Goal: Task Accomplishment & Management: Use online tool/utility

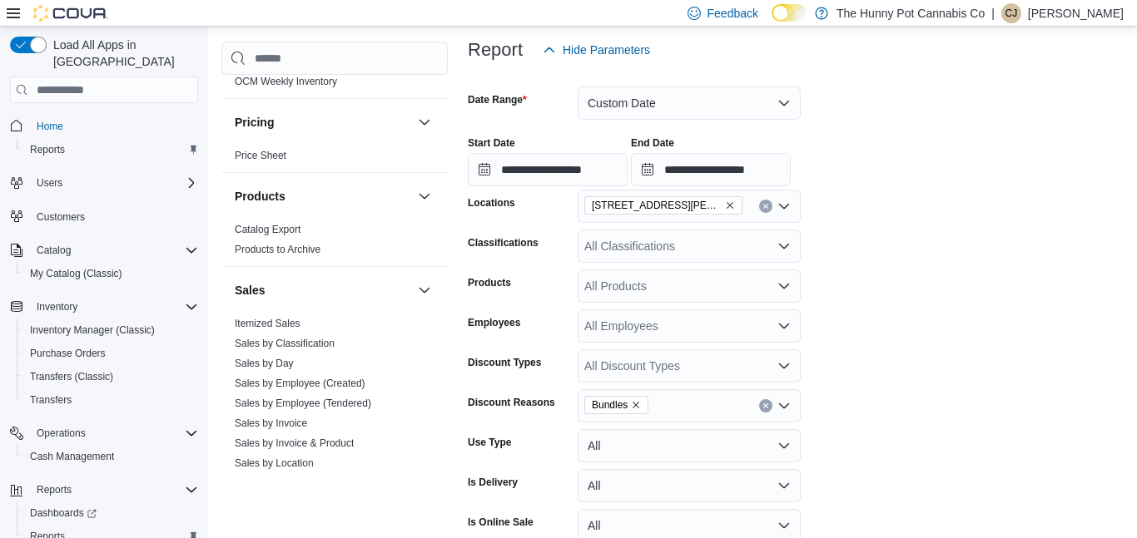
scroll to position [578, 0]
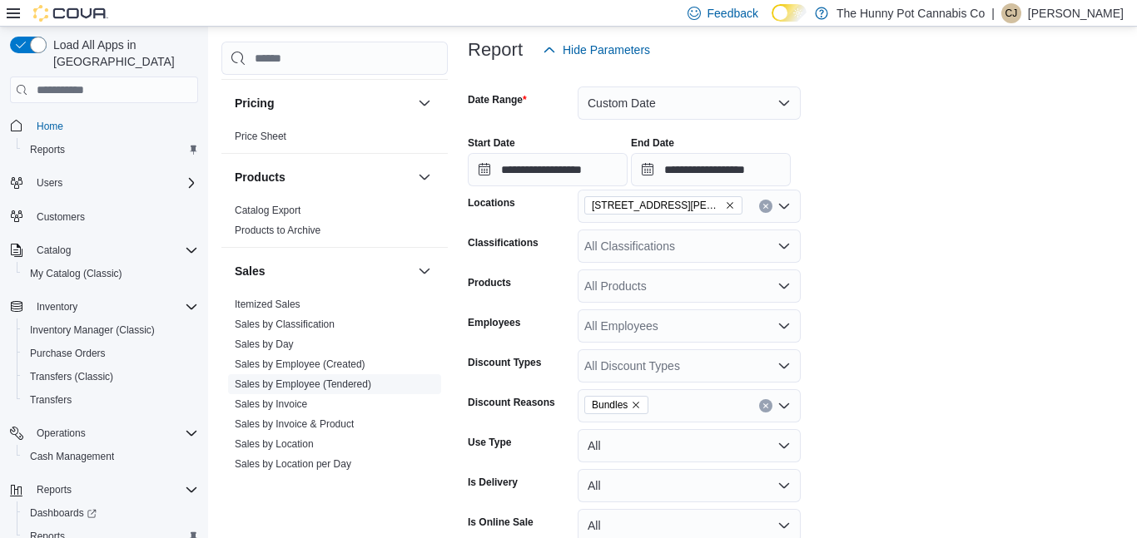
click at [307, 382] on link "Sales by Employee (Tendered)" at bounding box center [303, 385] width 136 height 12
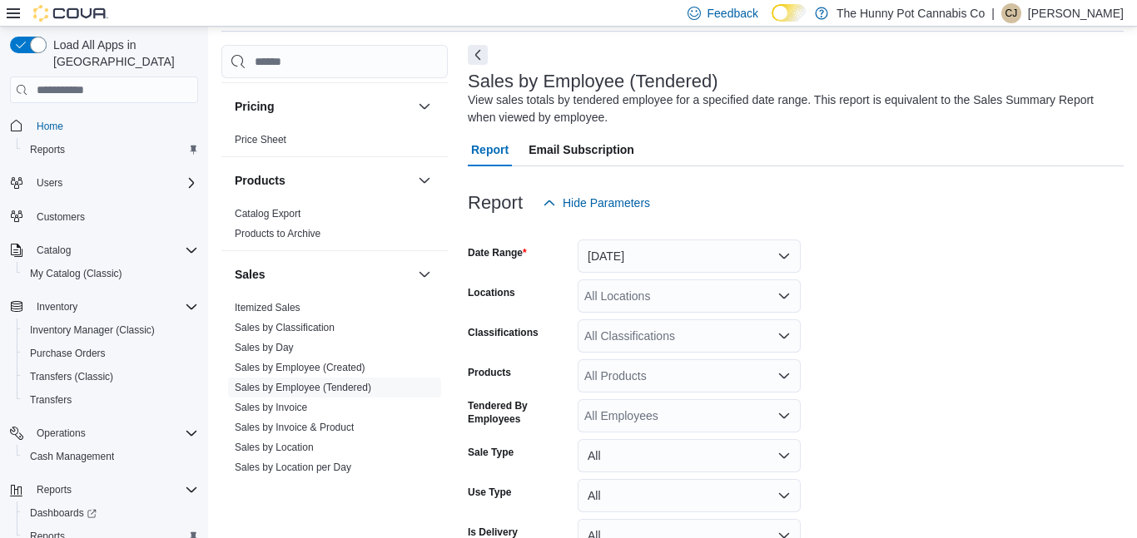
scroll to position [56, 0]
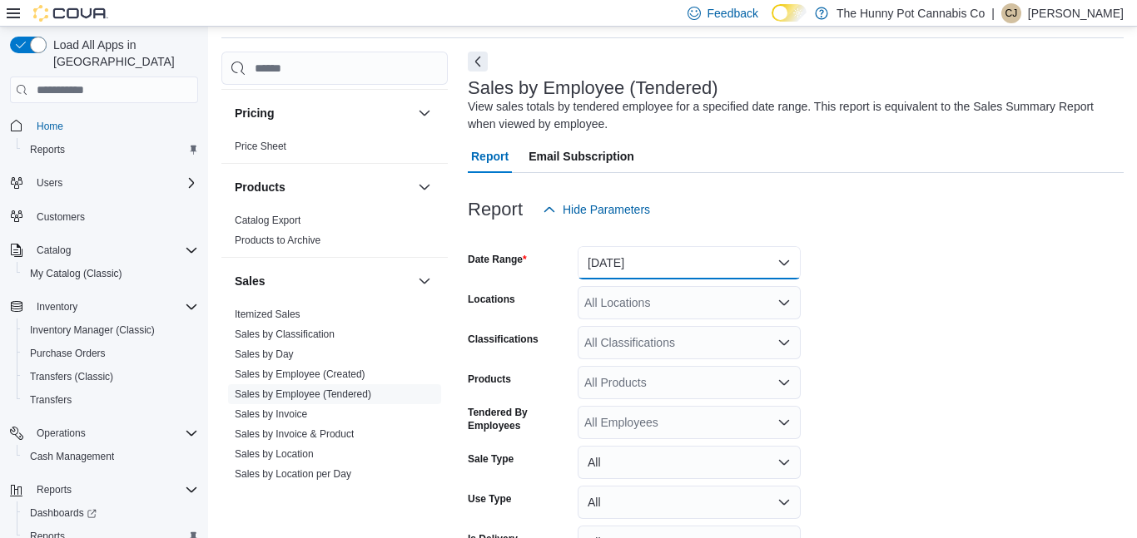
click at [662, 268] on button "[DATE]" at bounding box center [689, 262] width 223 height 33
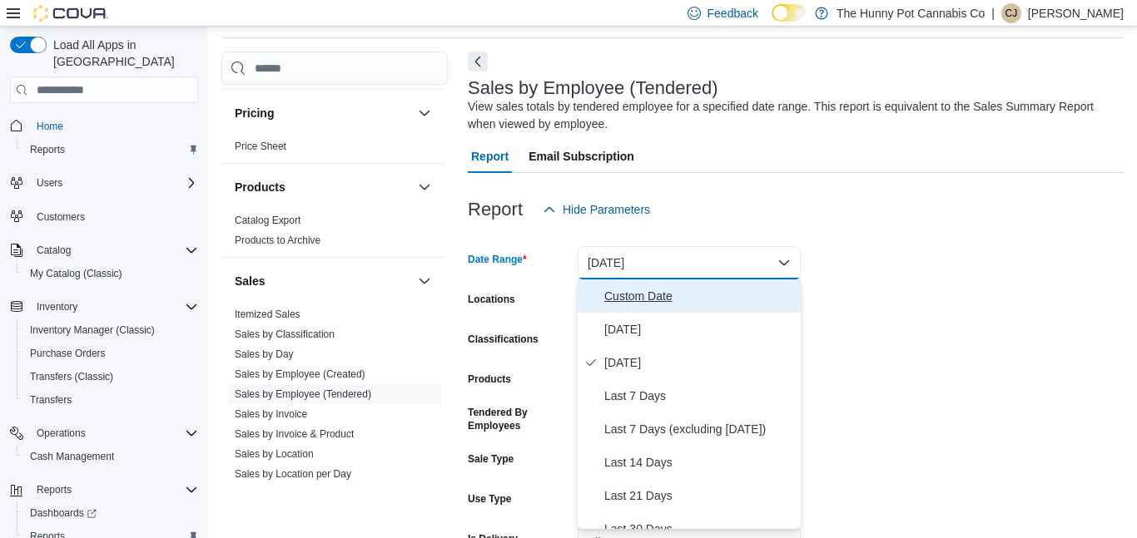
click at [657, 293] on span "Custom Date" at bounding box center [699, 296] width 190 height 20
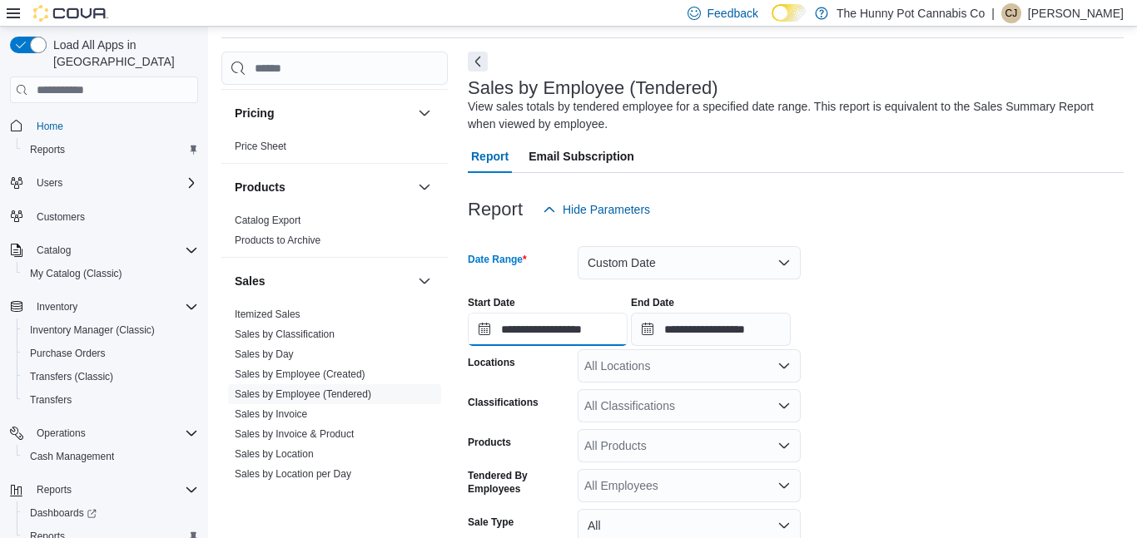
click at [627, 322] on input "**********" at bounding box center [548, 329] width 160 height 33
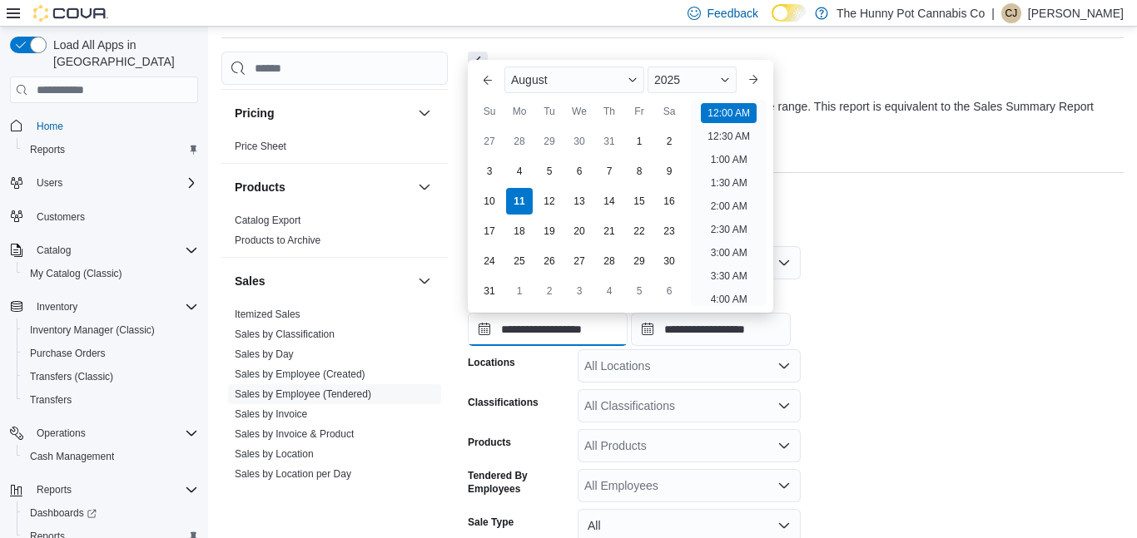
scroll to position [52, 0]
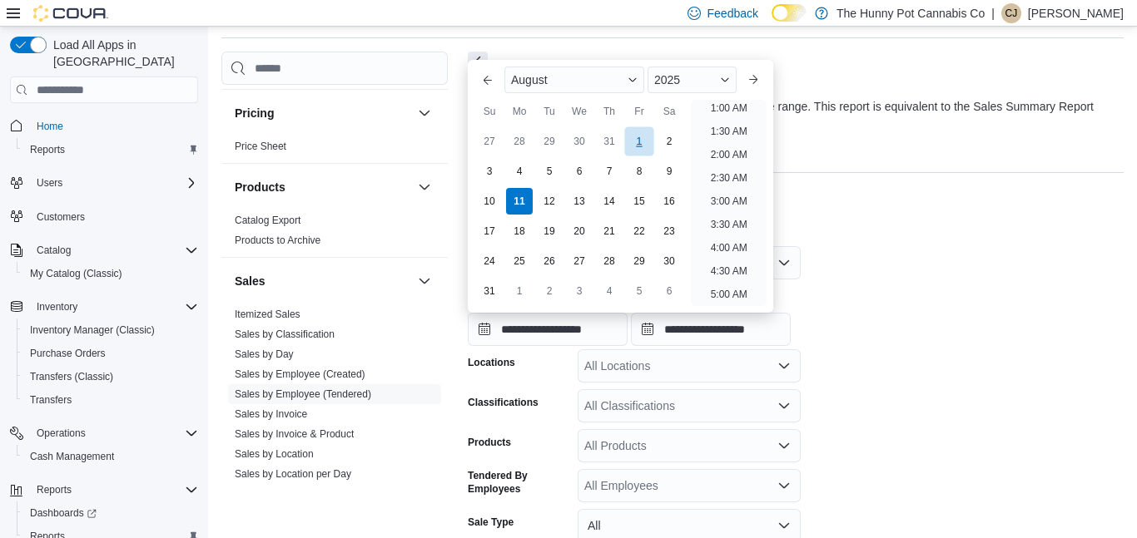
click at [641, 132] on div "1" at bounding box center [638, 141] width 29 height 29
type input "**********"
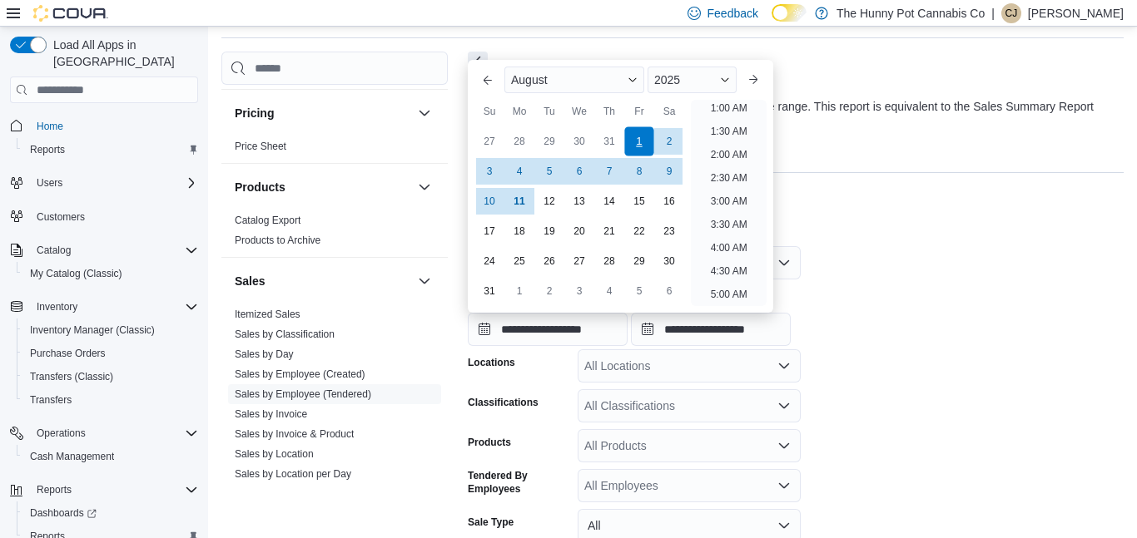
scroll to position [3, 0]
click at [880, 391] on form "**********" at bounding box center [796, 447] width 656 height 443
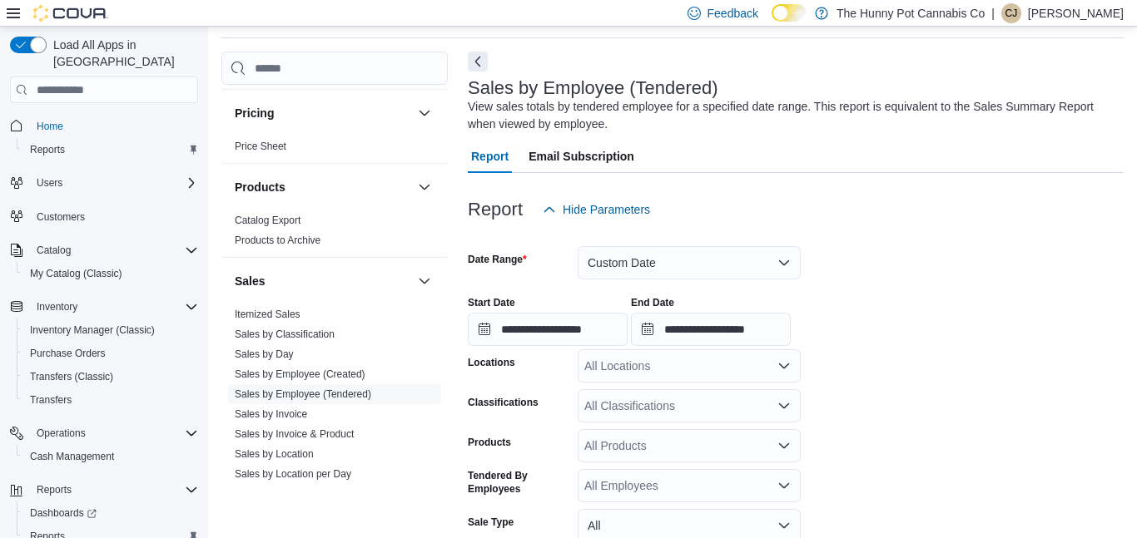
click at [702, 360] on div "All Locations" at bounding box center [689, 366] width 223 height 33
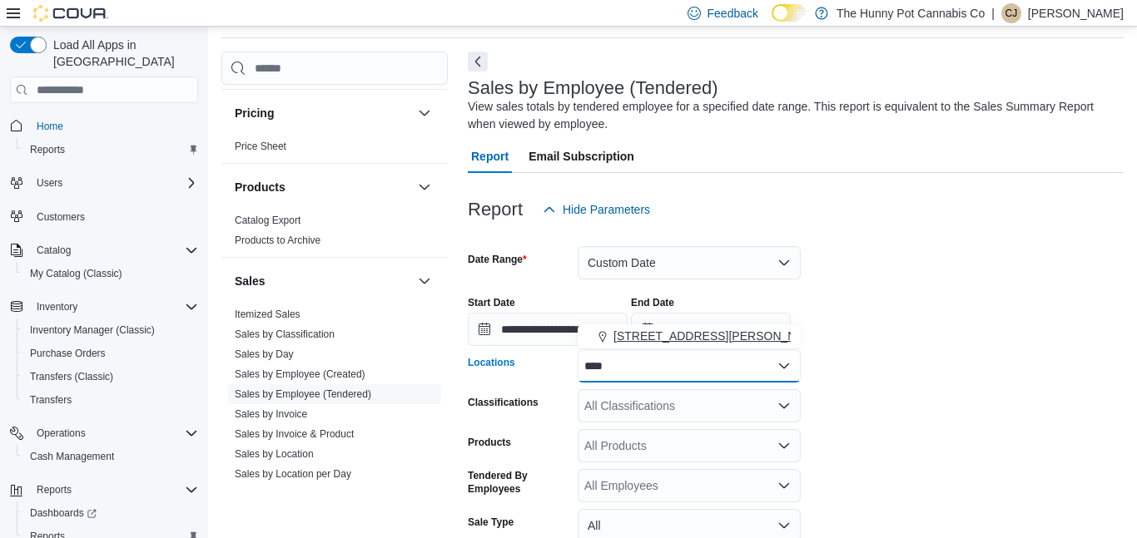
type input "****"
click at [682, 344] on span "[STREET_ADDRESS][PERSON_NAME]" at bounding box center [718, 336] width 211 height 17
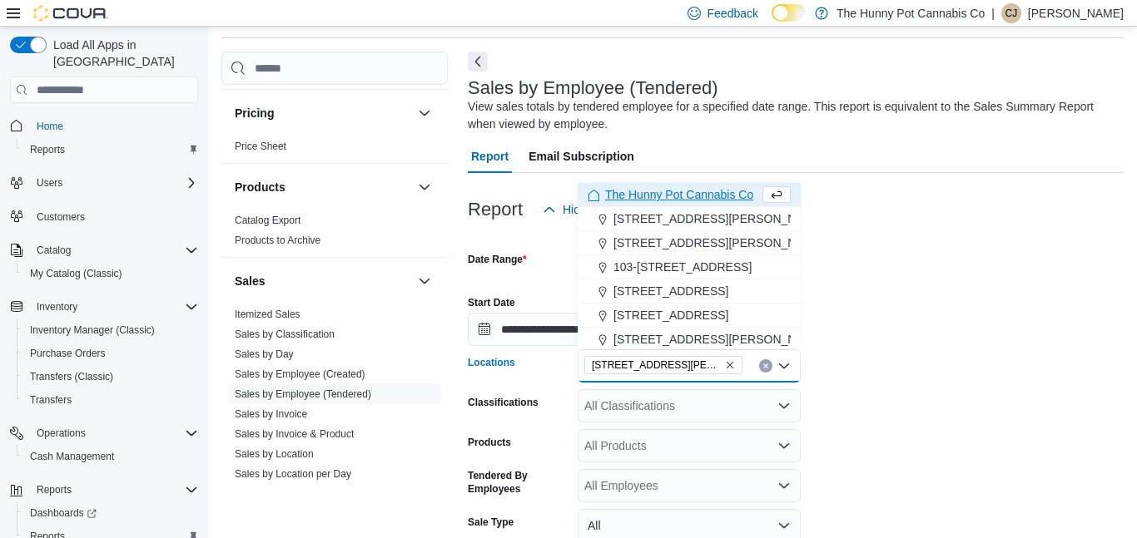
click at [908, 434] on form "**********" at bounding box center [796, 447] width 656 height 443
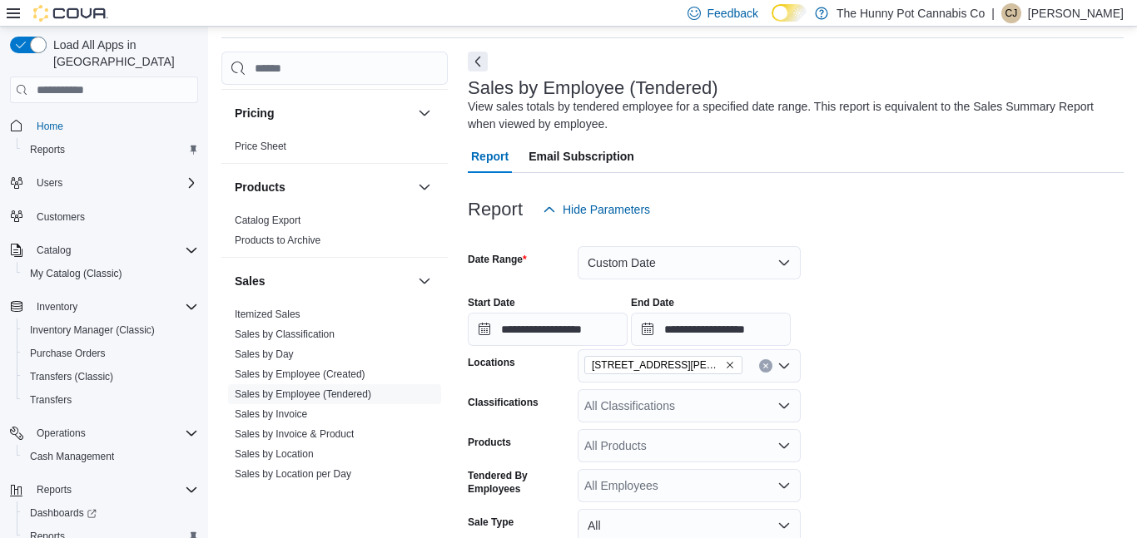
click at [647, 438] on div "All Products" at bounding box center [689, 445] width 223 height 33
click at [661, 405] on div "All Classifications" at bounding box center [689, 405] width 223 height 33
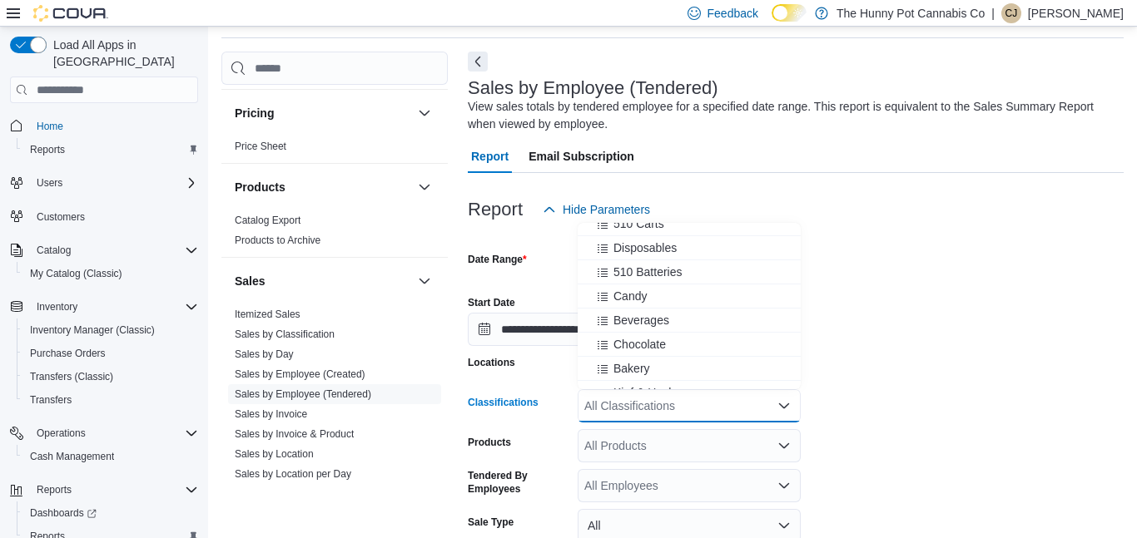
scroll to position [280, 0]
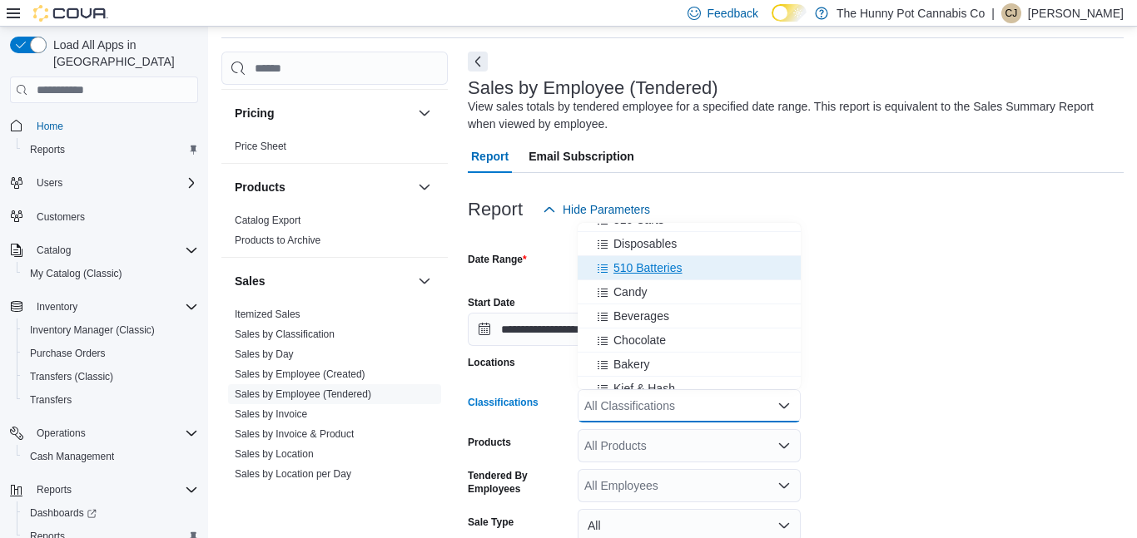
click at [660, 272] on span "510 Batteries" at bounding box center [647, 268] width 69 height 17
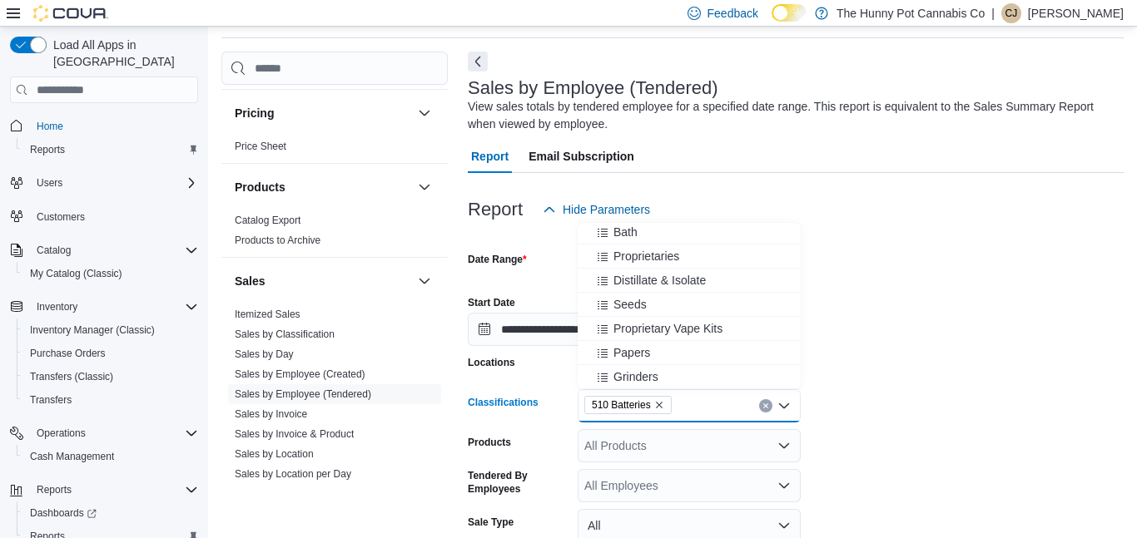
scroll to position [587, 0]
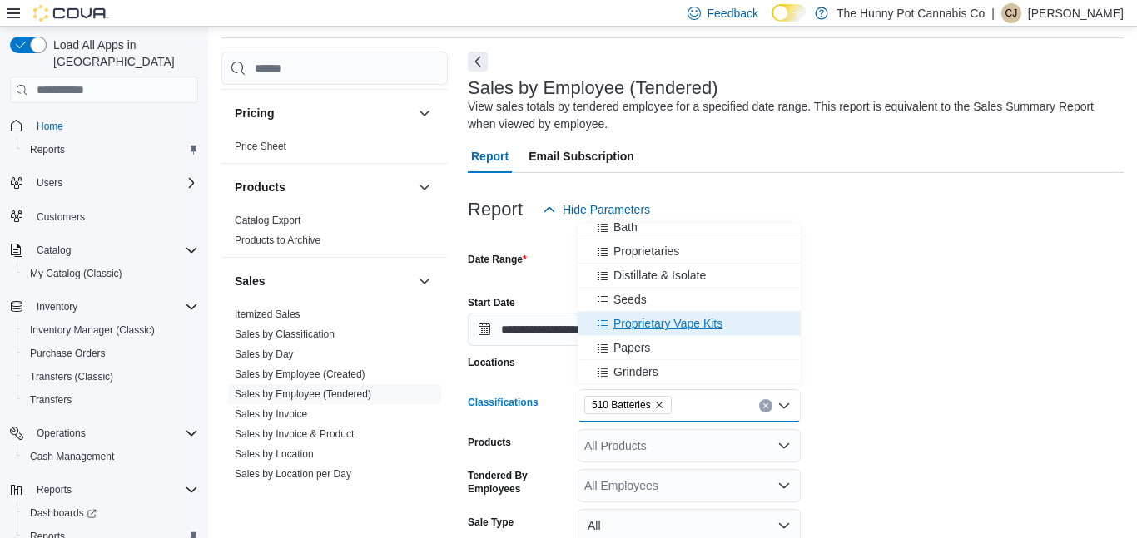
click at [658, 319] on span "Proprietary Vape Kits" at bounding box center [667, 323] width 109 height 17
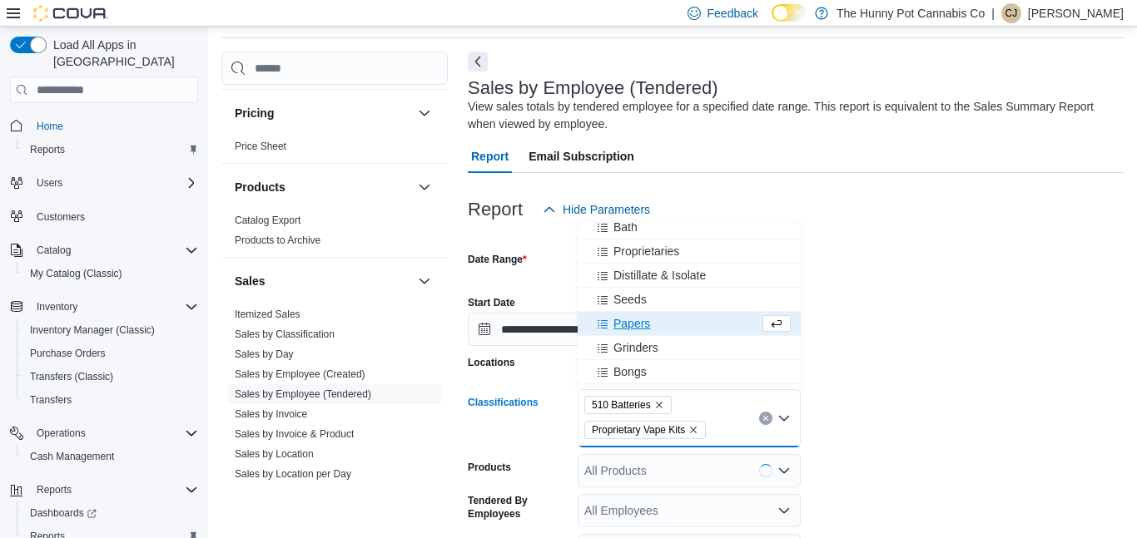
click at [658, 319] on div "Papers" at bounding box center [673, 323] width 171 height 17
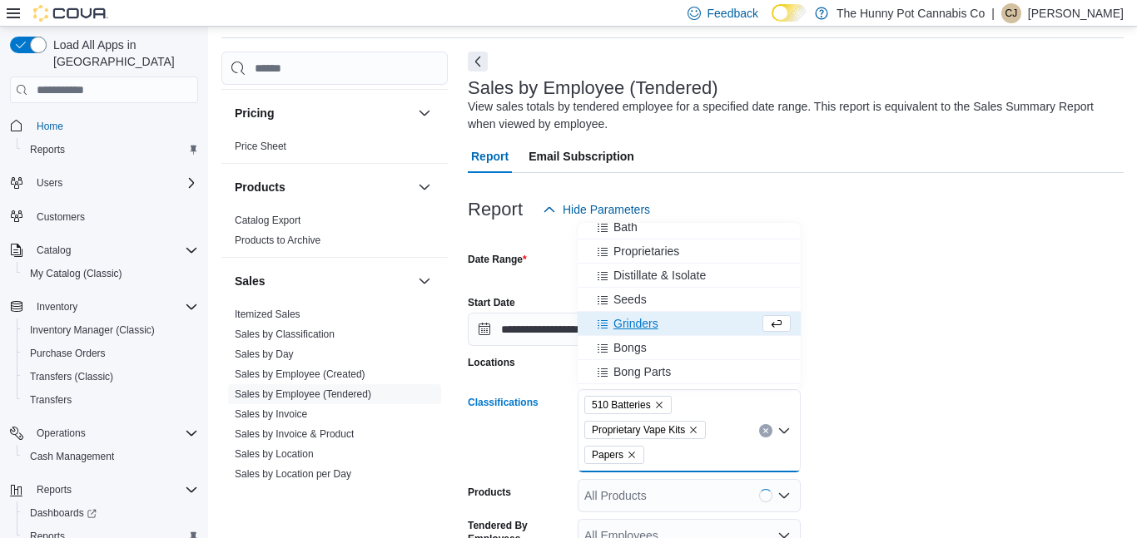
click at [658, 319] on span "Grinders" at bounding box center [635, 323] width 45 height 17
click at [658, 319] on div "Bongs" at bounding box center [673, 323] width 171 height 17
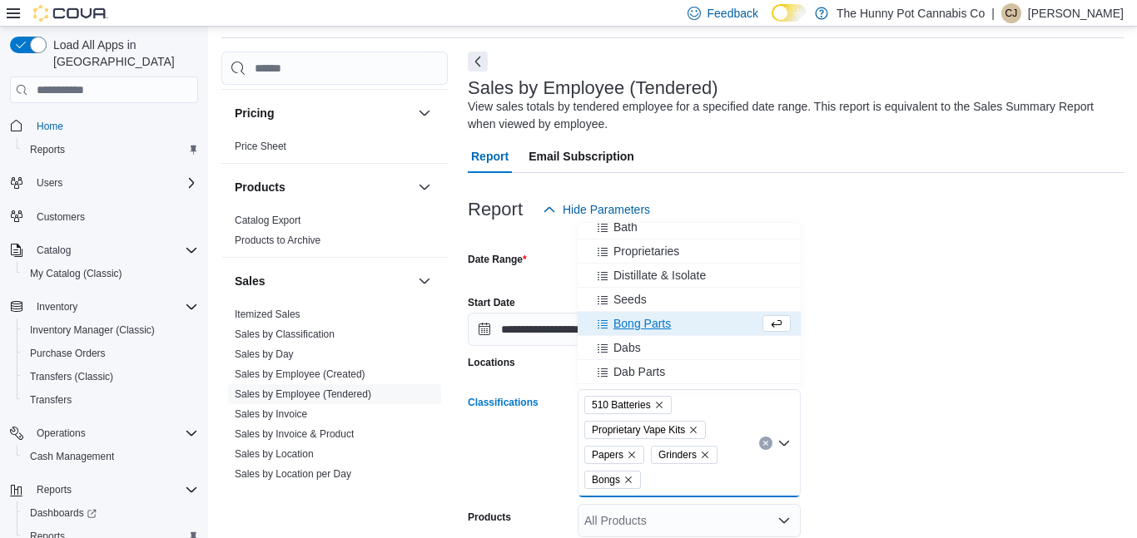
click at [658, 319] on span "Bong Parts" at bounding box center [641, 323] width 57 height 17
click at [658, 319] on div "Dabs" at bounding box center [673, 323] width 171 height 17
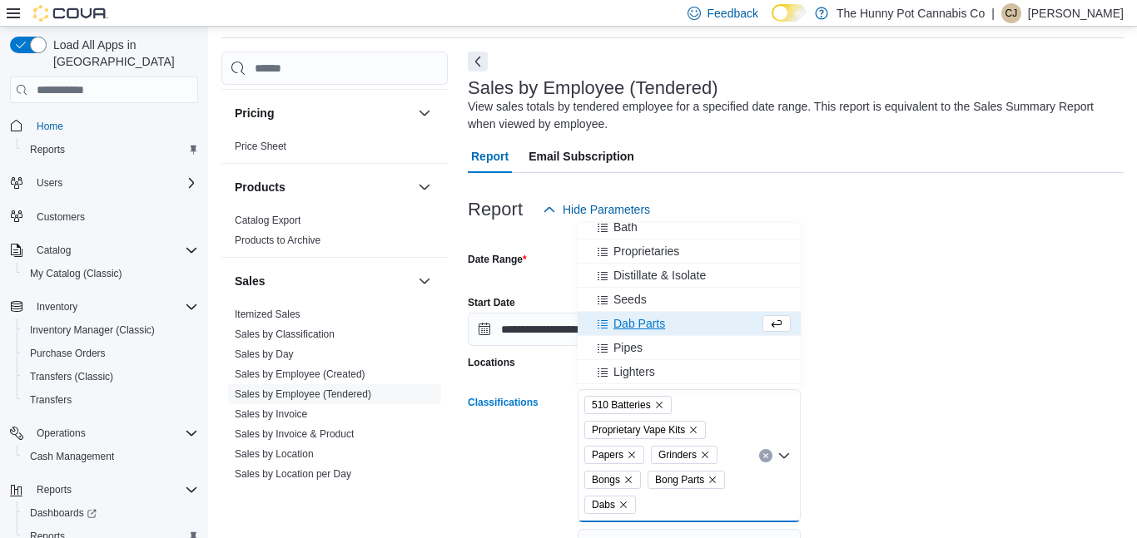
click at [658, 319] on span "Dab Parts" at bounding box center [639, 323] width 52 height 17
click at [658, 319] on div "Pipes" at bounding box center [673, 323] width 171 height 17
click at [658, 319] on div "Lighters" at bounding box center [673, 323] width 171 height 17
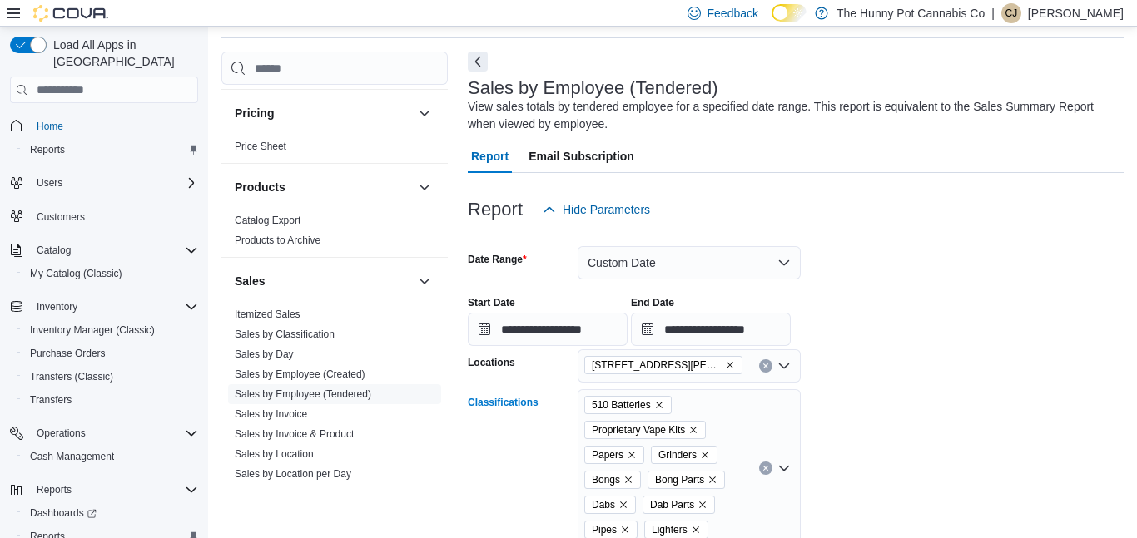
scroll to position [58, 0]
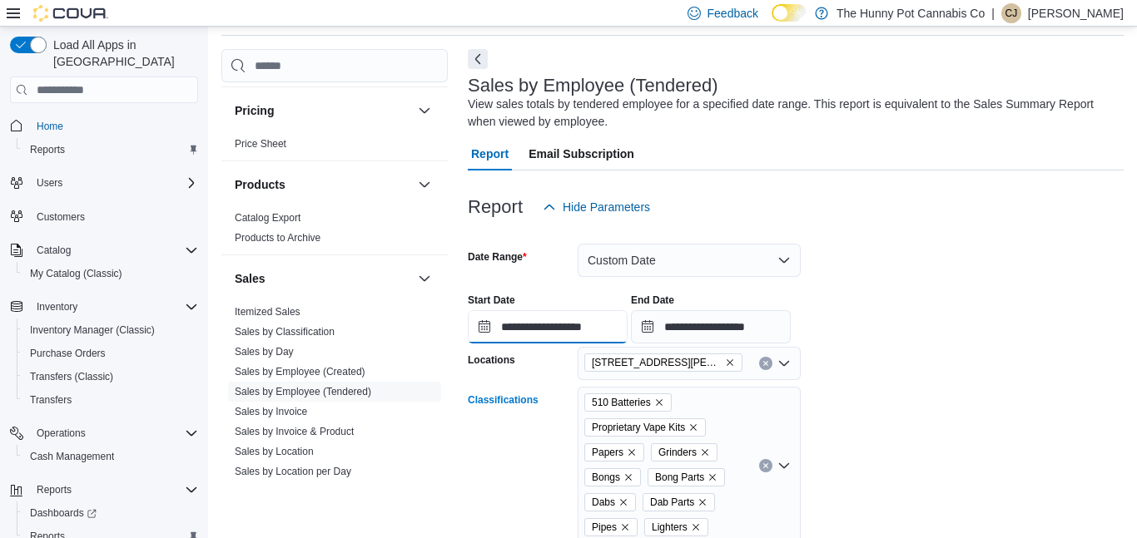
click at [627, 319] on input "**********" at bounding box center [548, 326] width 160 height 33
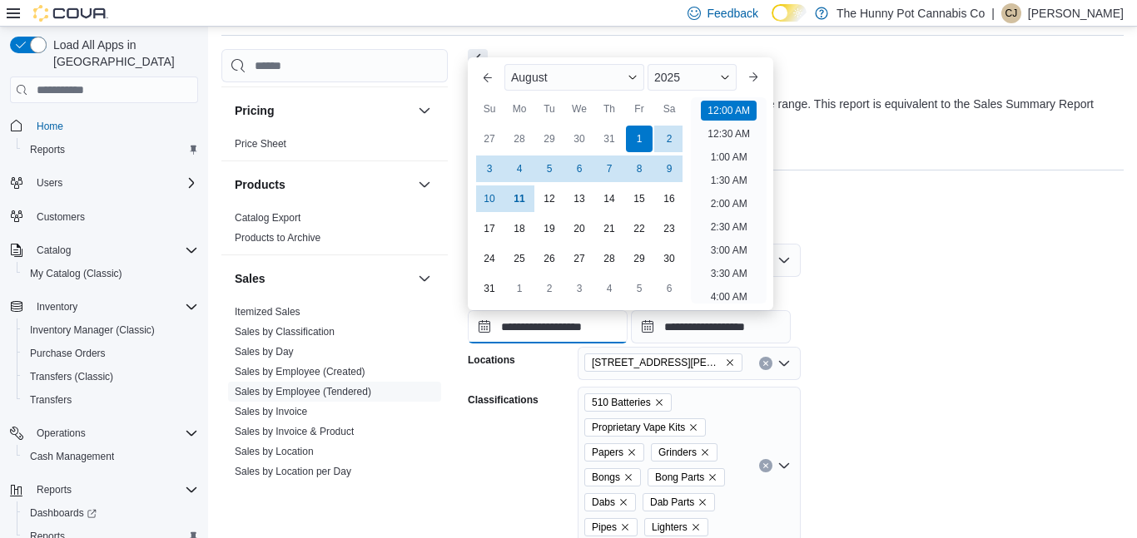
scroll to position [52, 0]
click at [972, 419] on form "**********" at bounding box center [796, 508] width 656 height 568
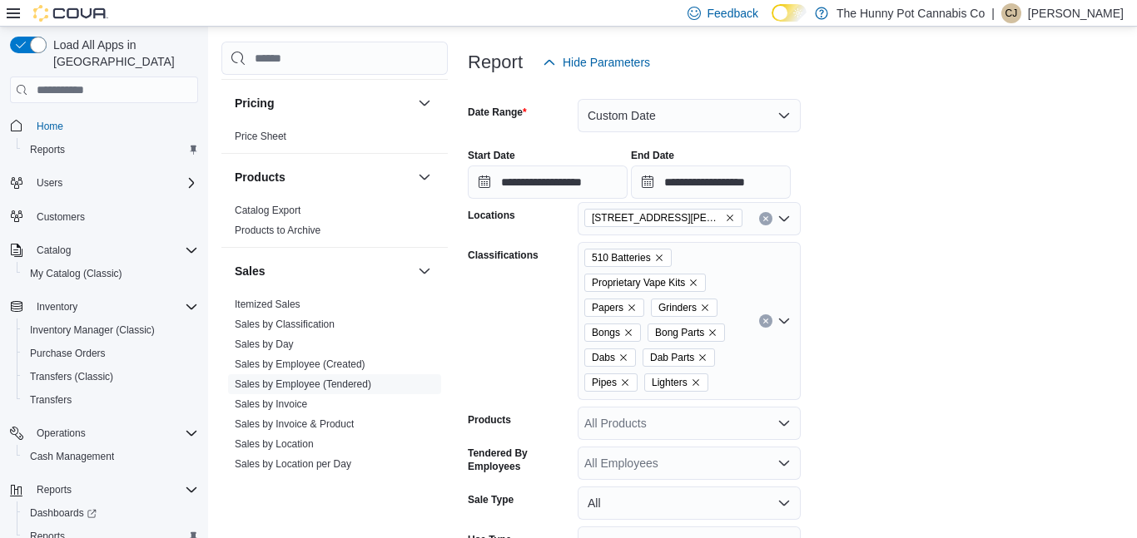
scroll to position [204, 0]
click at [733, 379] on div "510 Batteries Proprietary Vape Kits Papers Grinders Bongs Bong Parts Dabs Dab P…" at bounding box center [689, 320] width 223 height 158
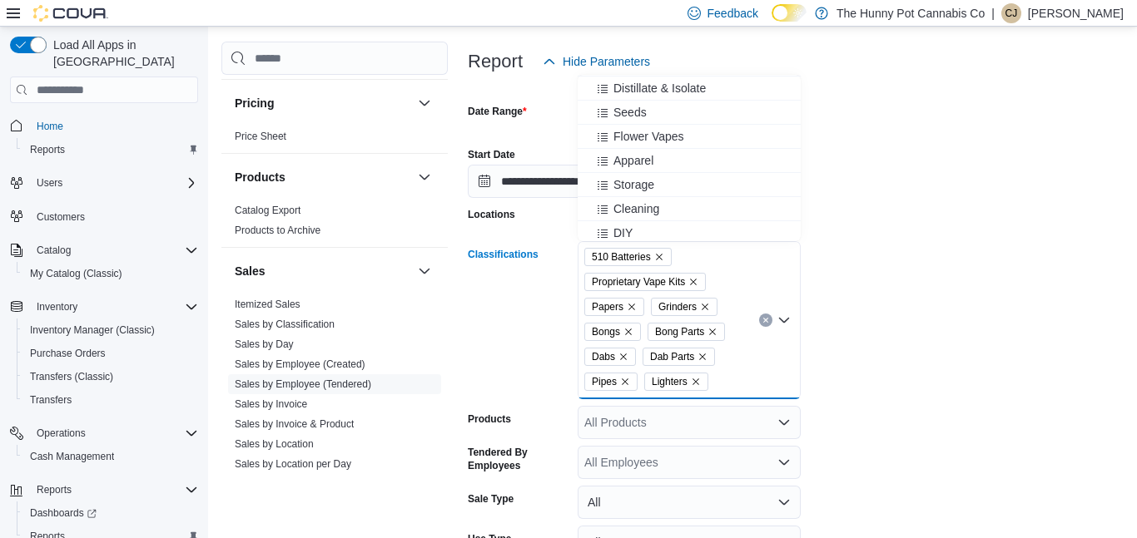
scroll to position [629, 0]
click at [650, 141] on span "Flower Vapes" at bounding box center [648, 133] width 71 height 17
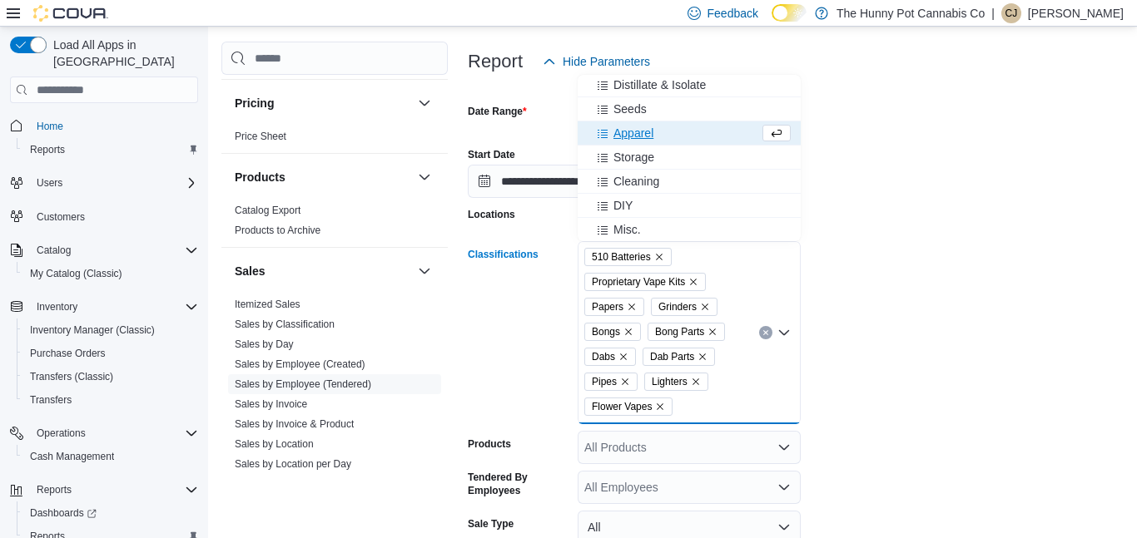
click at [650, 141] on span "Apparel" at bounding box center [633, 133] width 40 height 17
click at [650, 141] on span "Storage" at bounding box center [633, 133] width 41 height 17
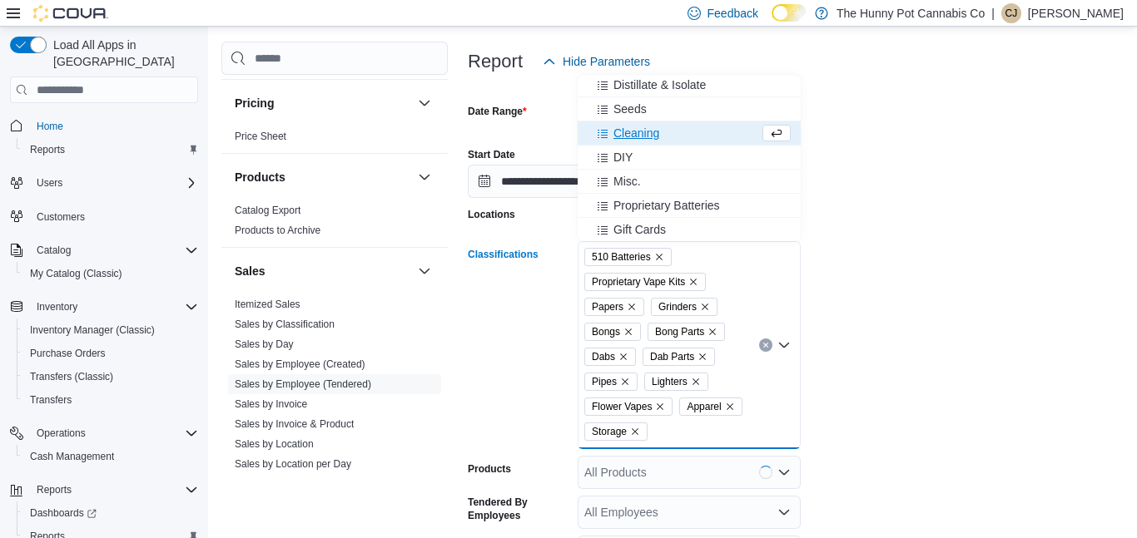
click at [650, 141] on span "Cleaning" at bounding box center [636, 133] width 46 height 17
click at [650, 141] on div "DIY" at bounding box center [673, 133] width 171 height 17
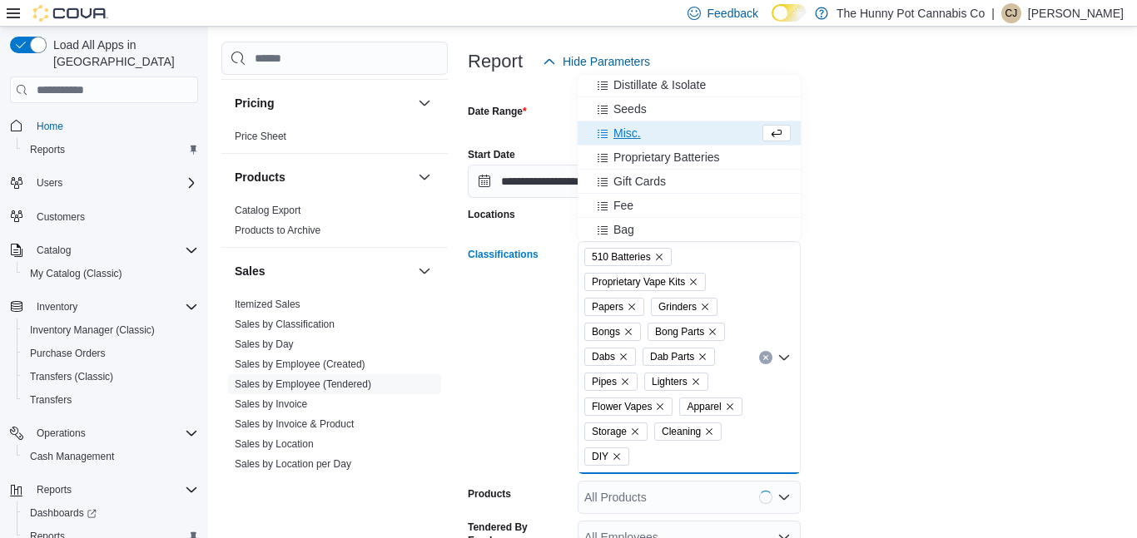
click at [650, 141] on div "Misc." at bounding box center [673, 133] width 171 height 17
click at [650, 141] on span "Proprietary Batteries" at bounding box center [666, 133] width 107 height 17
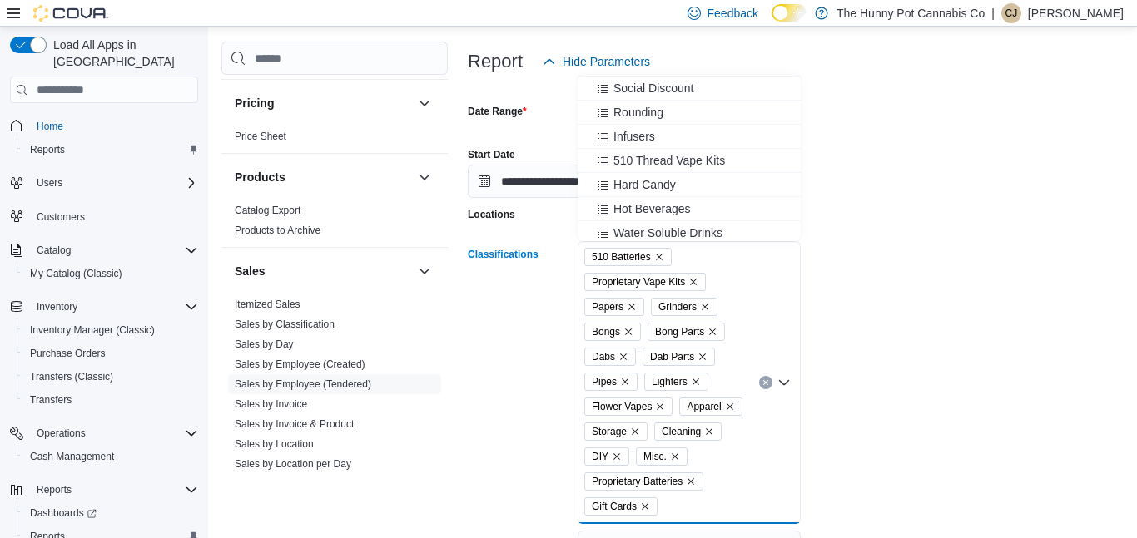
scroll to position [731, 0]
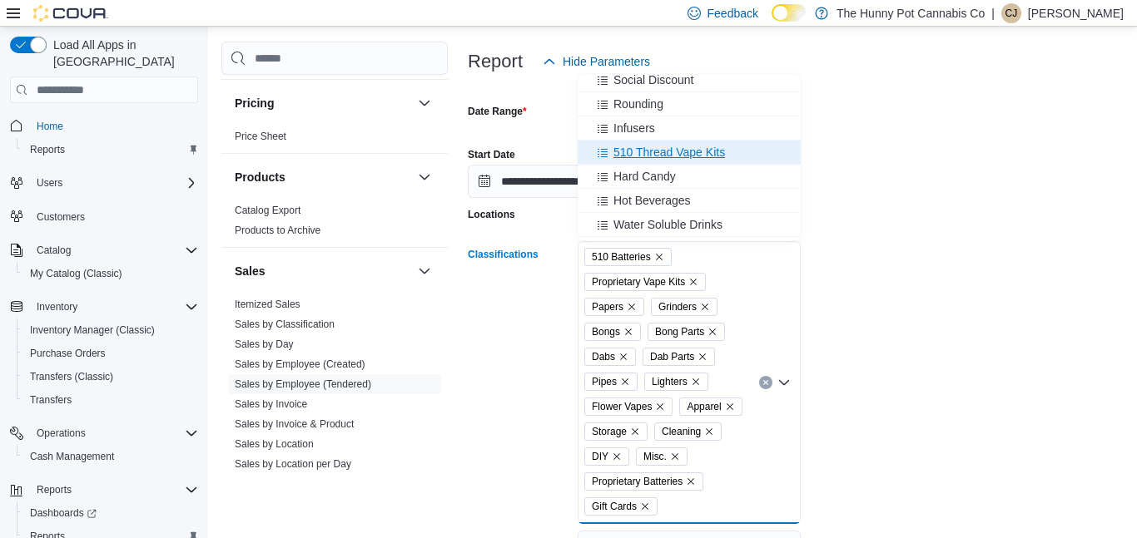
click at [721, 147] on span "510 Thread Vape Kits" at bounding box center [669, 152] width 112 height 17
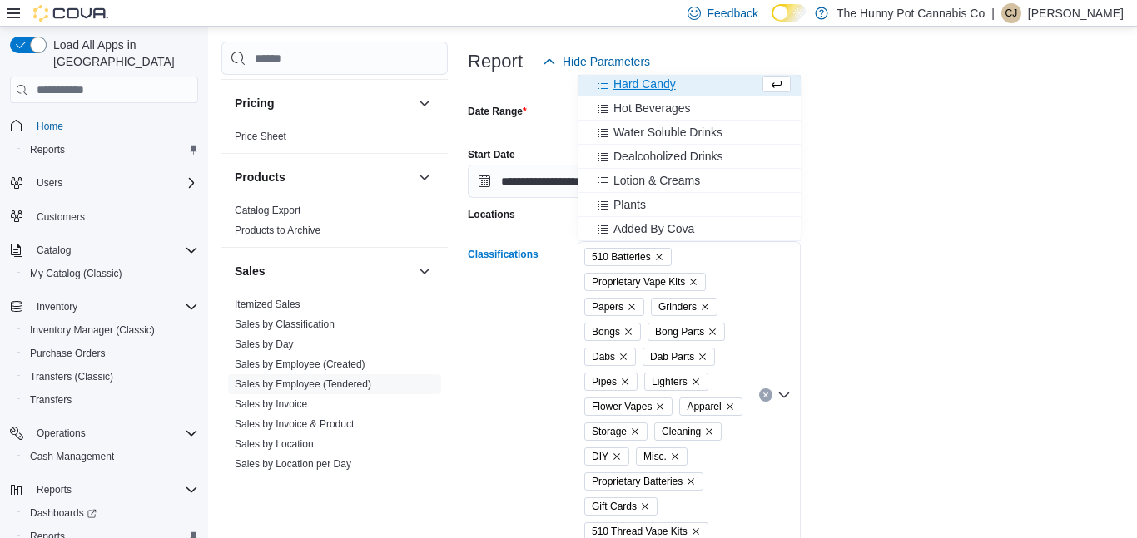
click at [1034, 344] on form "**********" at bounding box center [796, 436] width 656 height 717
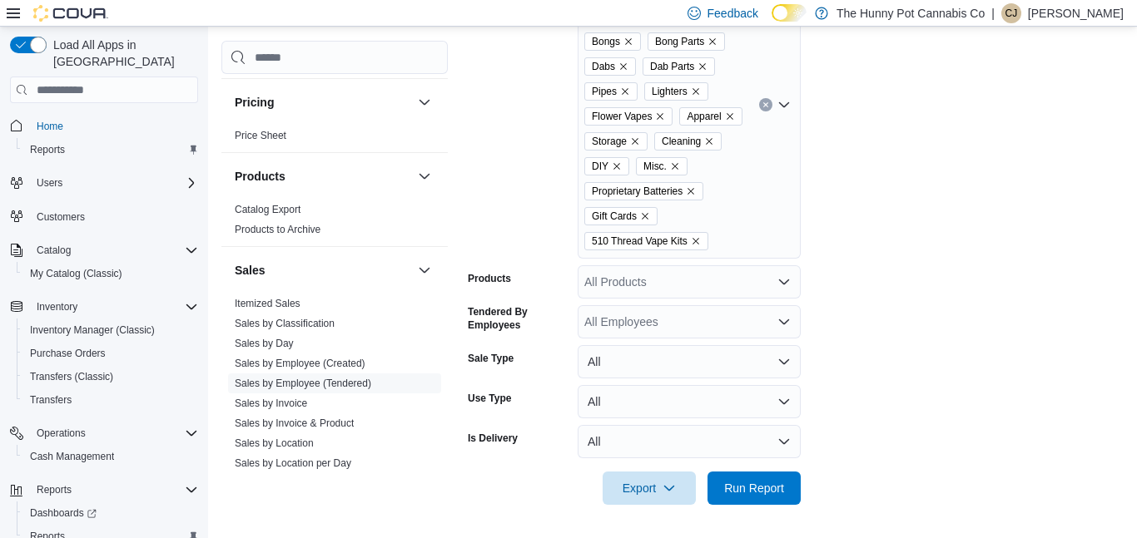
scroll to position [493, 0]
click at [771, 498] on span "Run Report" at bounding box center [753, 488] width 73 height 33
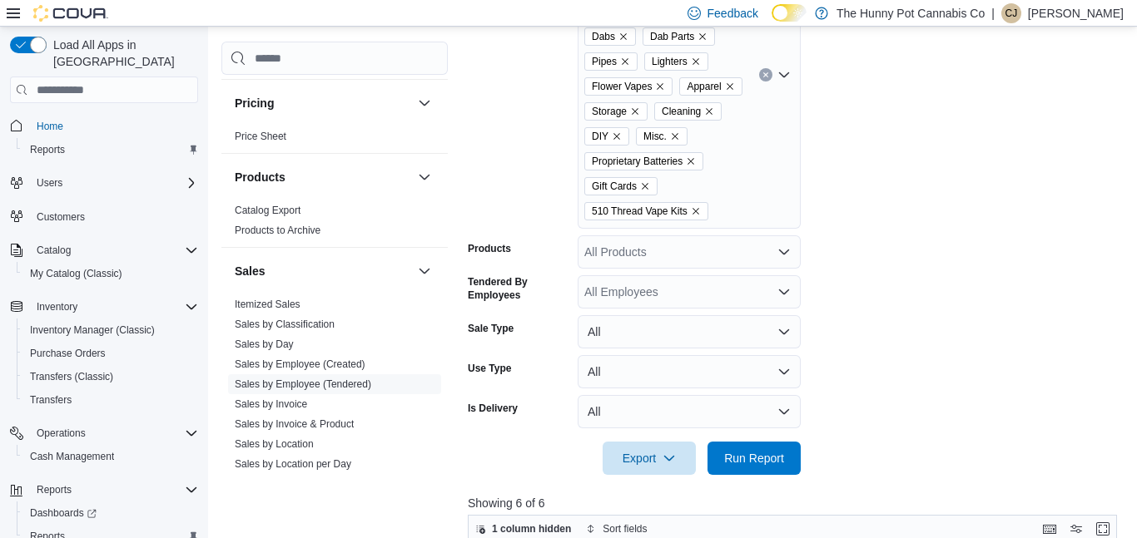
scroll to position [528, 0]
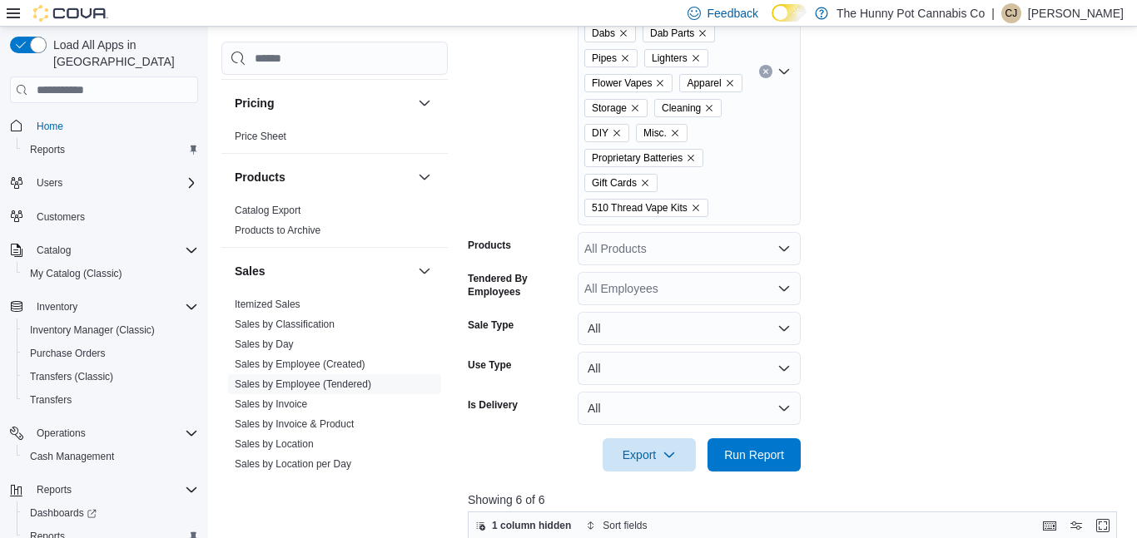
click at [647, 185] on icon "Remove Gift Cards from selection in this group" at bounding box center [645, 183] width 10 height 10
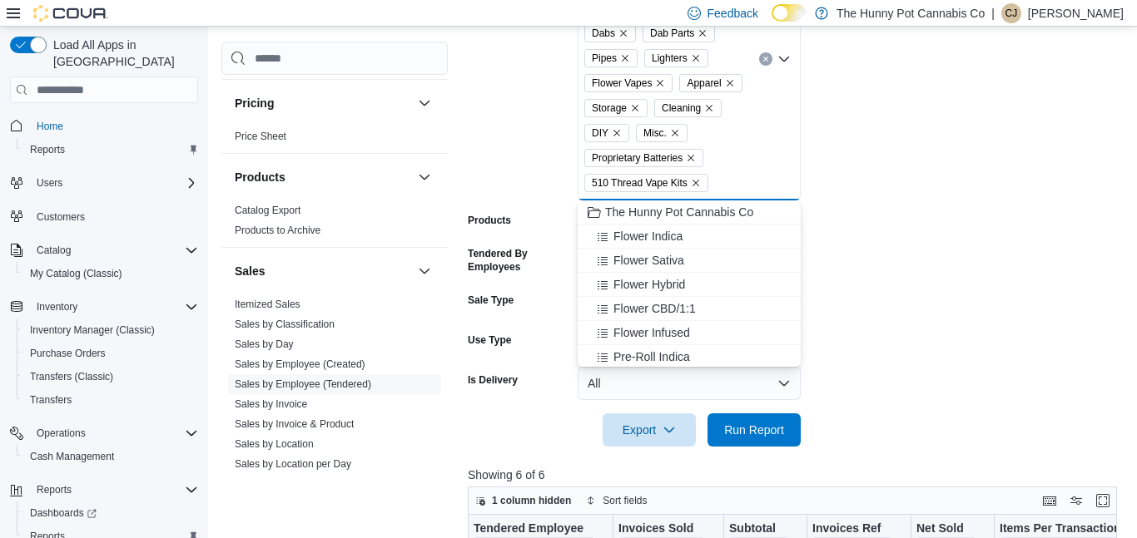
click at [964, 311] on form "**********" at bounding box center [796, 101] width 656 height 692
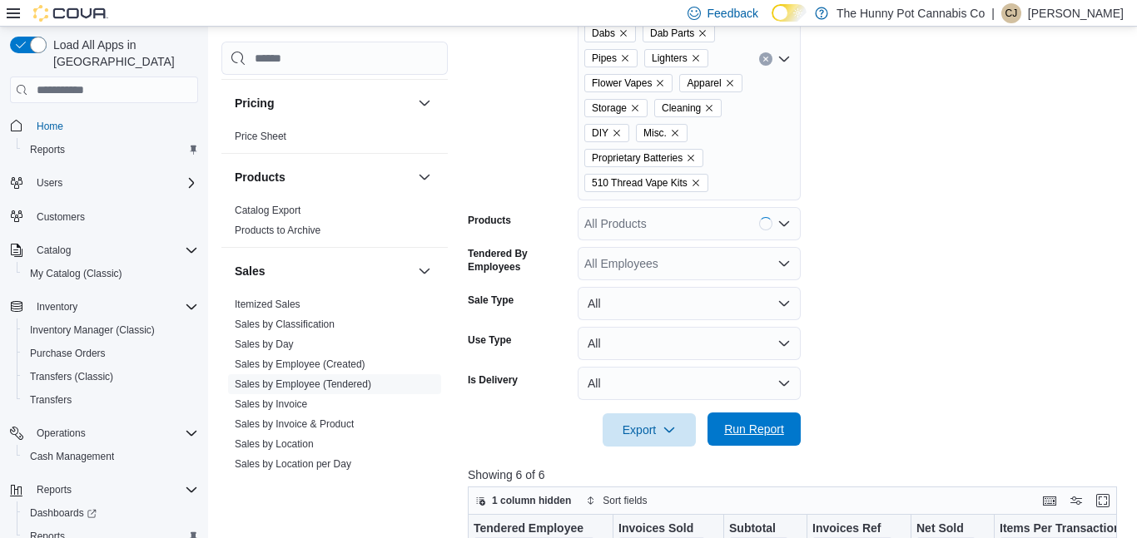
click at [752, 429] on span "Run Report" at bounding box center [754, 429] width 60 height 17
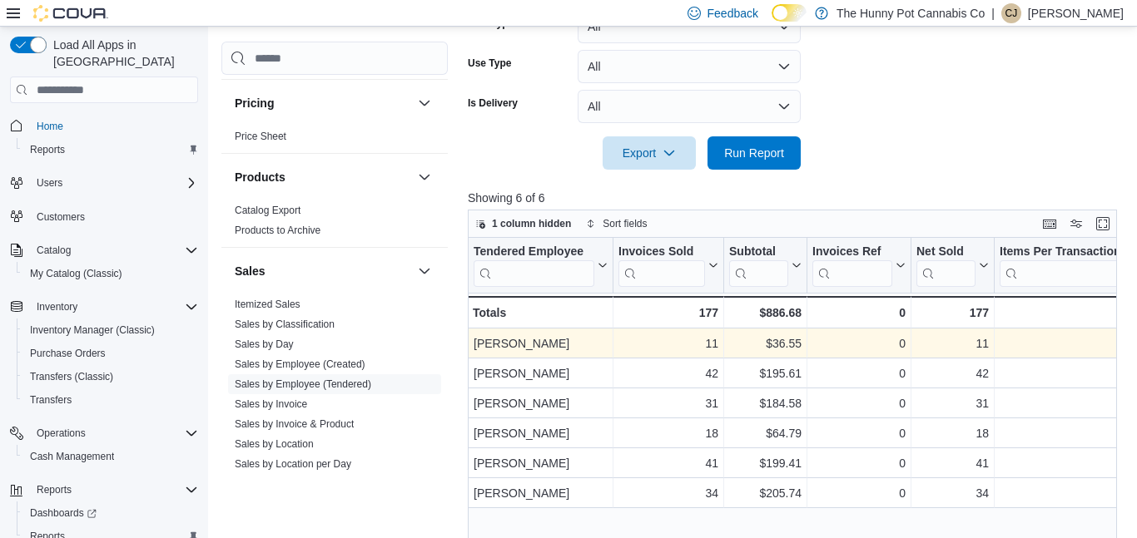
scroll to position [810, 0]
